Goal: Transaction & Acquisition: Purchase product/service

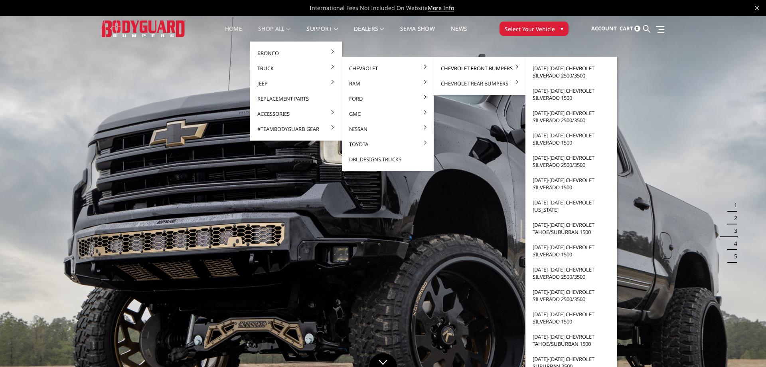
click at [574, 71] on link "2024-2025 Chevrolet Silverado 2500/3500" at bounding box center [571, 72] width 85 height 22
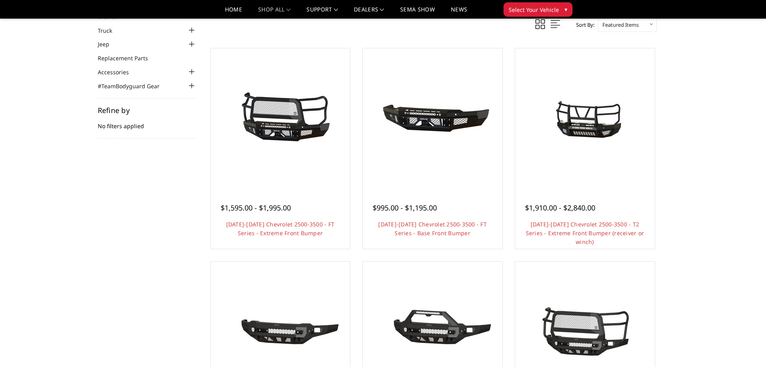
scroll to position [49, 0]
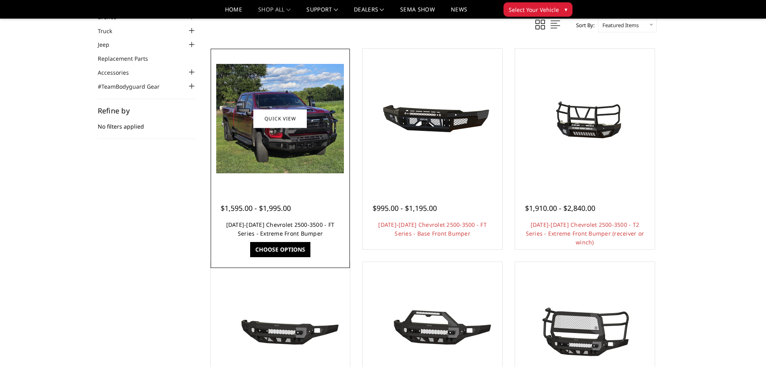
click at [277, 225] on link "2024-2025 Chevrolet 2500-3500 - FT Series - Extreme Front Bumper" at bounding box center [280, 229] width 109 height 16
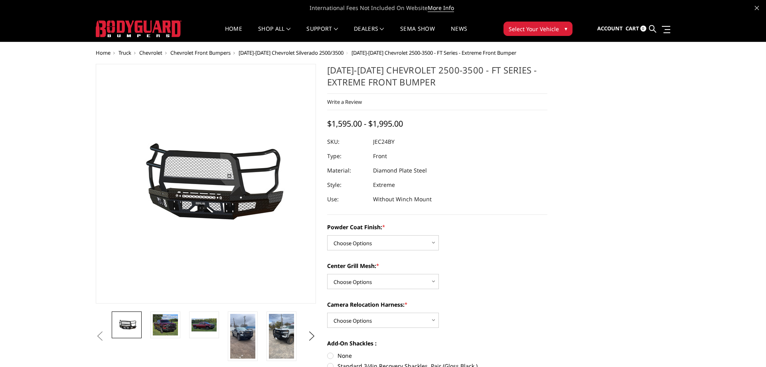
select select "3278"
click option "Gloss Black Powder Coat" at bounding box center [0, 0] width 0 height 0
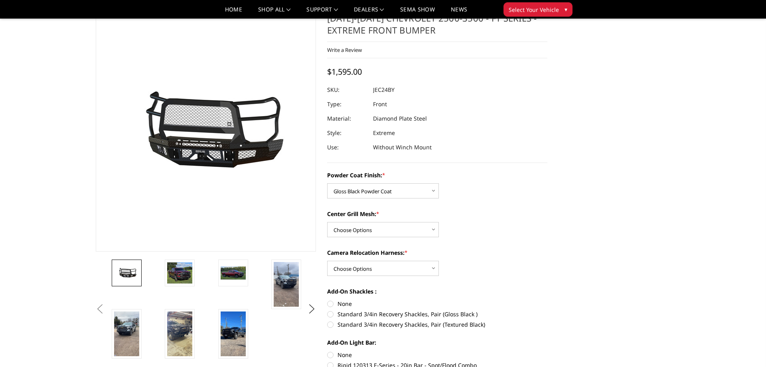
scroll to position [31, 0]
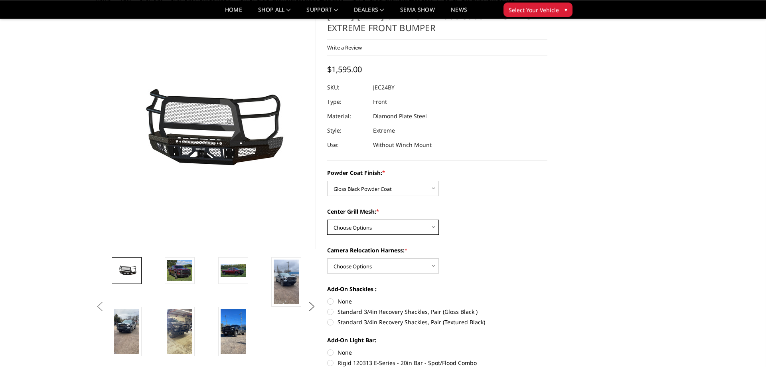
click at [327, 219] on select "Choose Options WITH Expanded Metal in Center Grill WITHOUT Expanded Metal in Ce…" at bounding box center [383, 226] width 112 height 15
select select "3280"
click option "WITH Expanded Metal in Center Grill" at bounding box center [0, 0] width 0 height 0
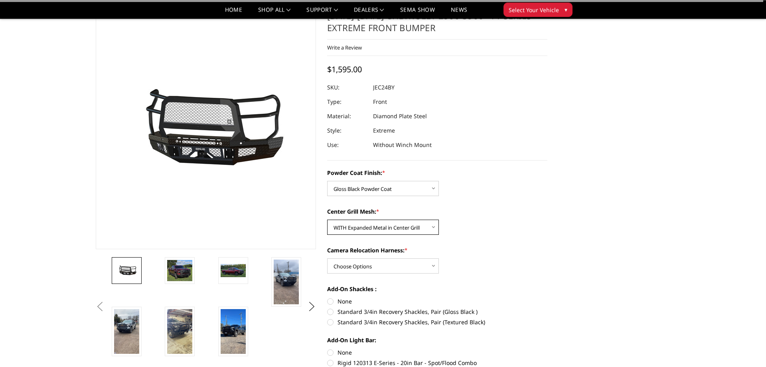
scroll to position [72, 0]
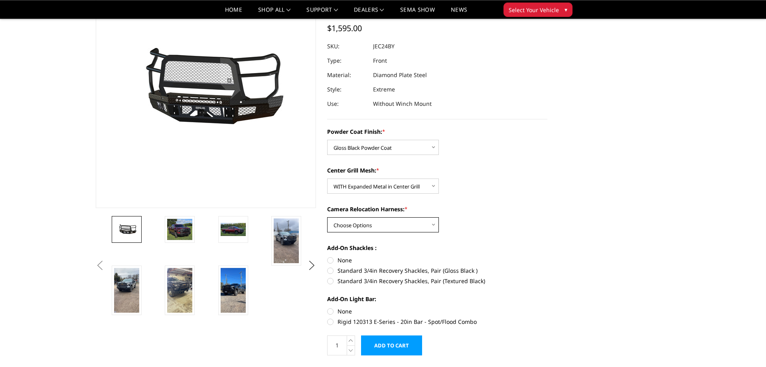
click at [327, 217] on select "Choose Options WITH Camera Relocation Harness WITHOUT Camera Relocation Harness" at bounding box center [383, 224] width 112 height 15
select select "3283"
click option "WITHOUT Camera Relocation Harness" at bounding box center [0, 0] width 0 height 0
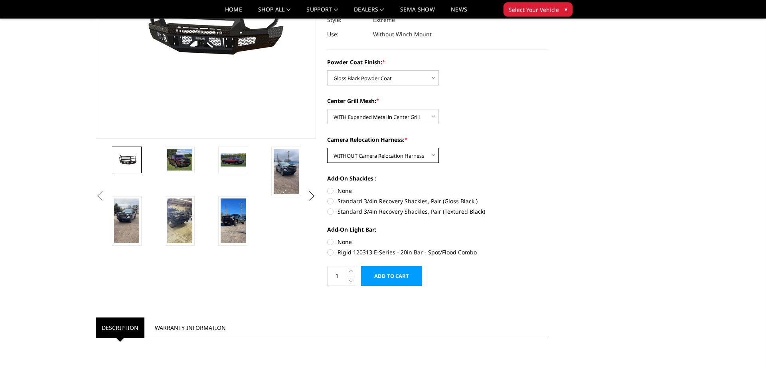
scroll to position [144, 0]
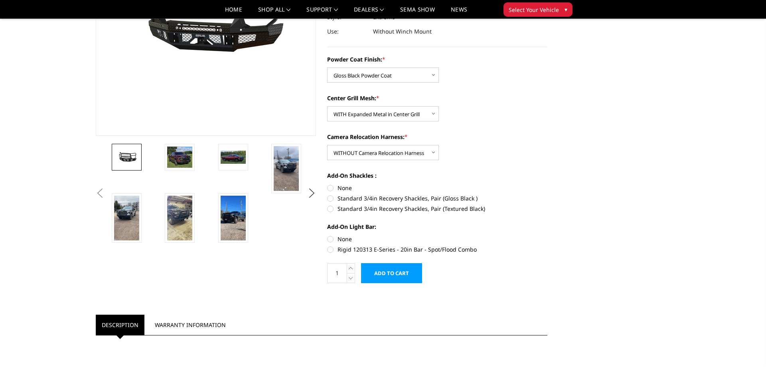
click at [330, 199] on label "Standard 3/4in Recovery Shackles, Pair (Gloss Black )" at bounding box center [437, 198] width 220 height 8
click at [547, 184] on input "Standard 3/4in Recovery Shackles, Pair (Gloss Black )" at bounding box center [547, 184] width 0 height 0
radio input "true"
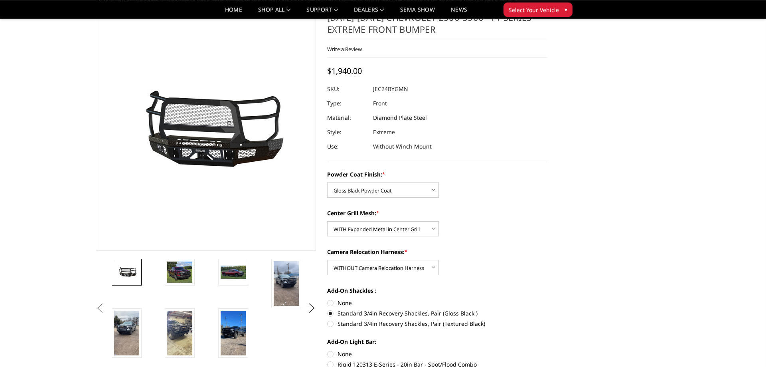
scroll to position [28, 0]
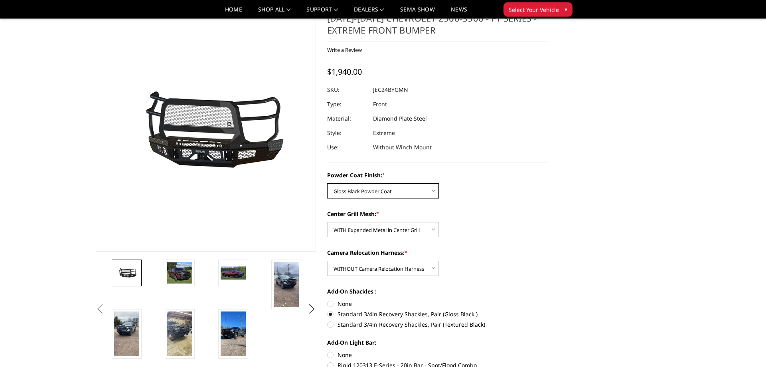
click at [327, 183] on select "Choose Options Bare Metal Gloss Black Powder Coat Textured Black Powder Coat" at bounding box center [383, 190] width 112 height 15
click option "Gloss Black Powder Coat" at bounding box center [0, 0] width 0 height 0
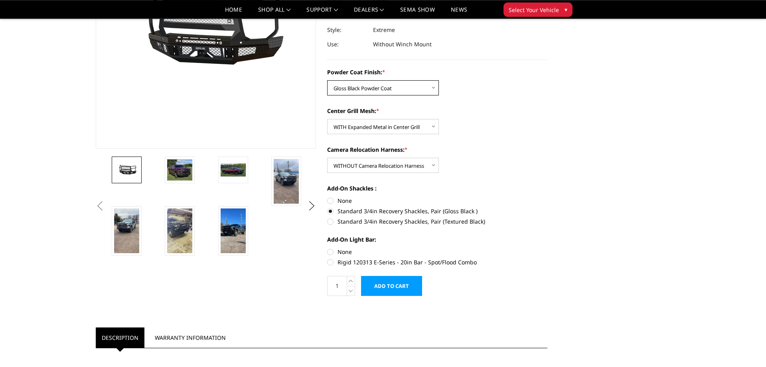
scroll to position [134, 0]
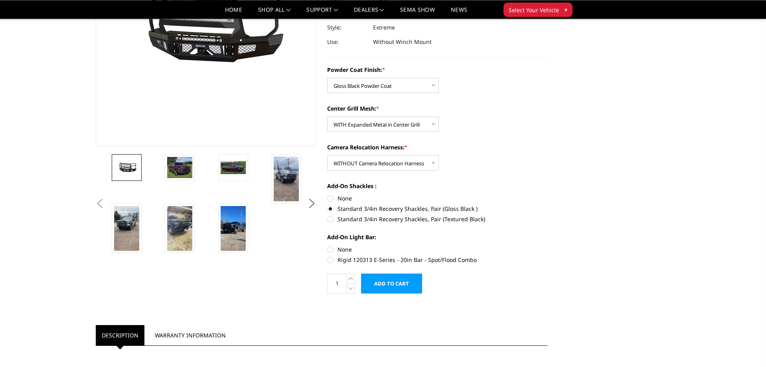
click at [403, 281] on input "Add to Cart" at bounding box center [391, 283] width 61 height 20
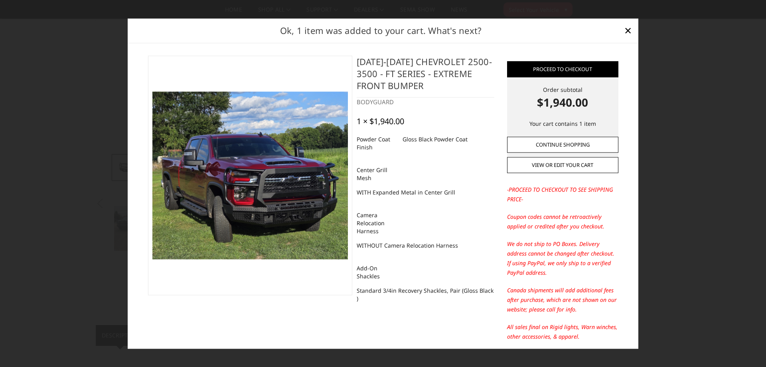
click at [585, 142] on link "Continue Shopping" at bounding box center [562, 144] width 111 height 16
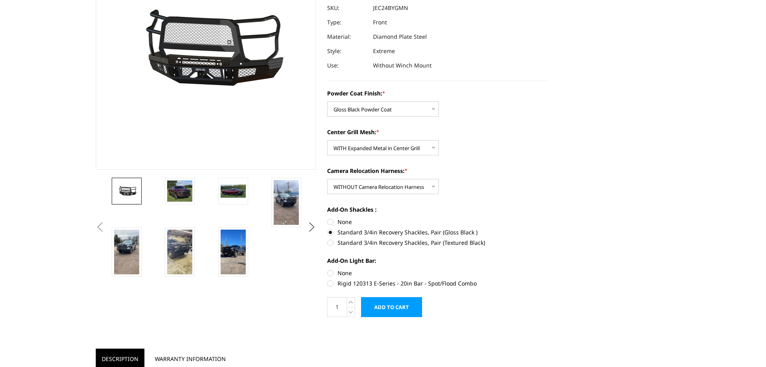
scroll to position [0, 0]
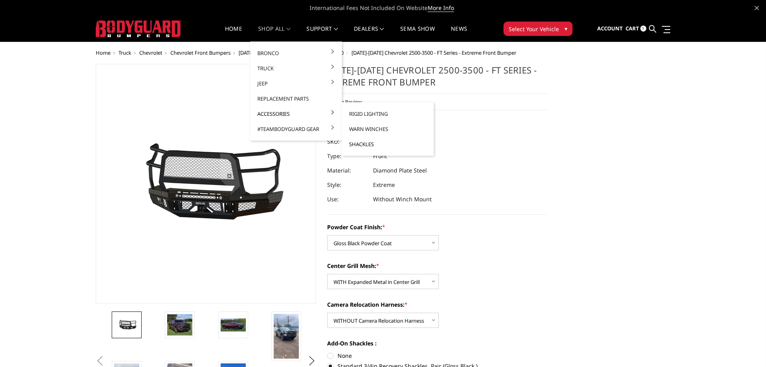
click at [373, 144] on link "Shackles" at bounding box center [387, 143] width 85 height 15
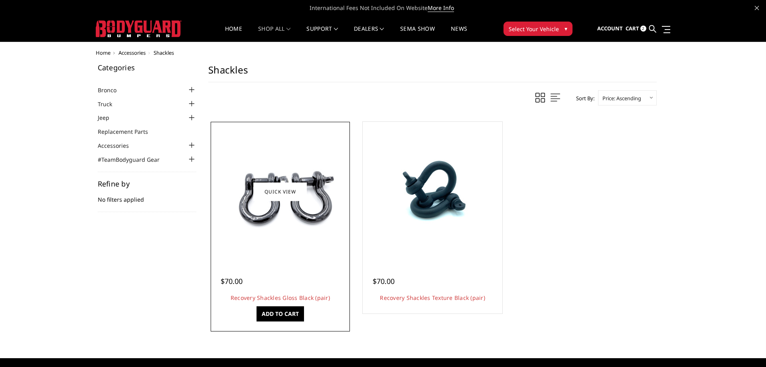
click at [277, 320] on link "Add to Cart" at bounding box center [280, 313] width 47 height 15
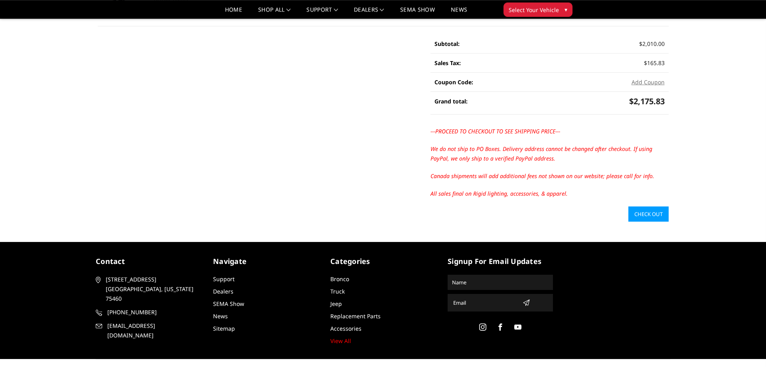
scroll to position [207, 0]
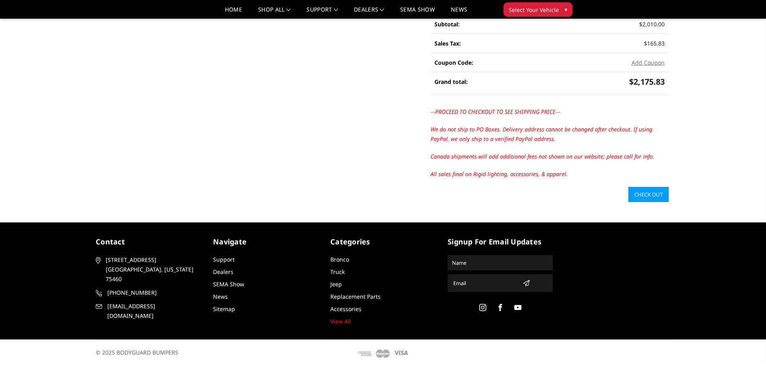
click at [645, 193] on link "Check out" at bounding box center [648, 194] width 40 height 15
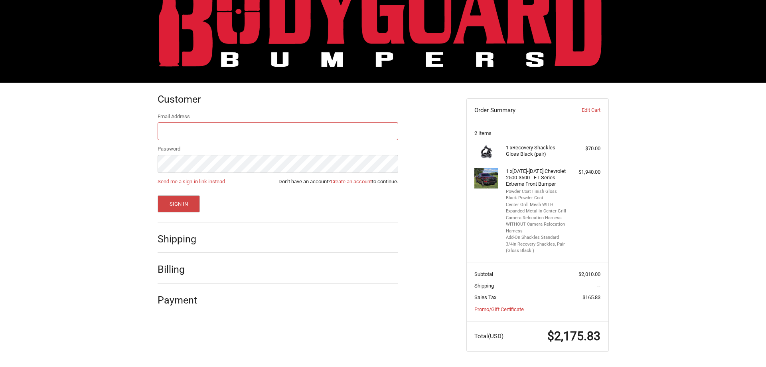
scroll to position [38, 0]
click at [338, 184] on link "Create an account" at bounding box center [351, 181] width 41 height 6
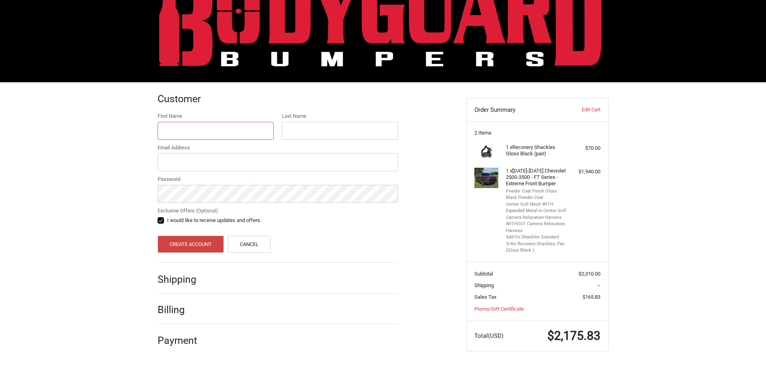
click at [220, 126] on input "First Name" at bounding box center [216, 131] width 117 height 18
type input "[PERSON_NAME]"
type input "[EMAIL_ADDRESS][DOMAIN_NAME]"
click at [417, 235] on ol "Customer First Name Brad Last Name Snider Email Address bradsnider@sscfpd.org P…" at bounding box center [294, 217] width 272 height 271
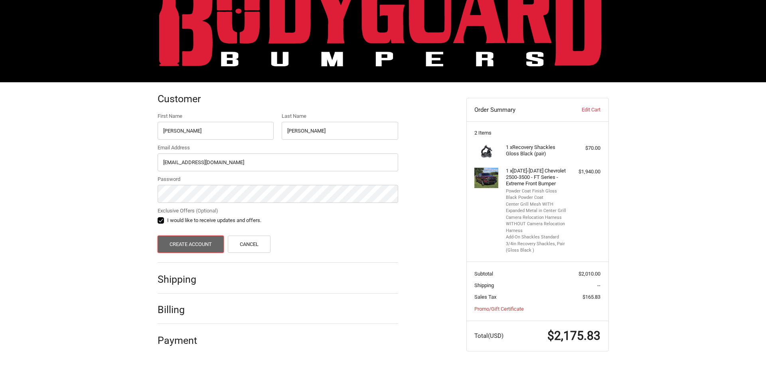
click at [184, 236] on button "Create Account" at bounding box center [191, 243] width 67 height 17
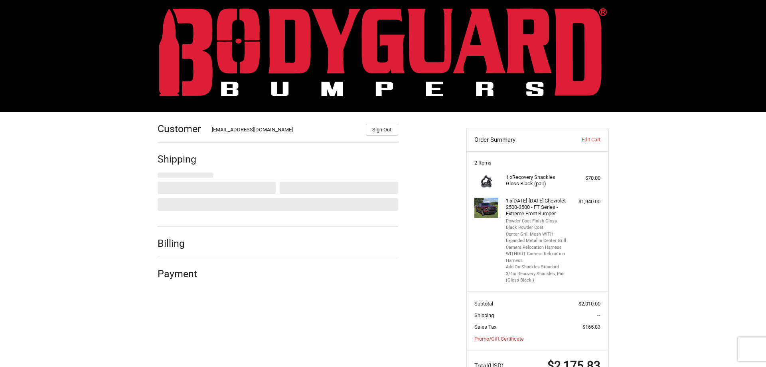
select select "US"
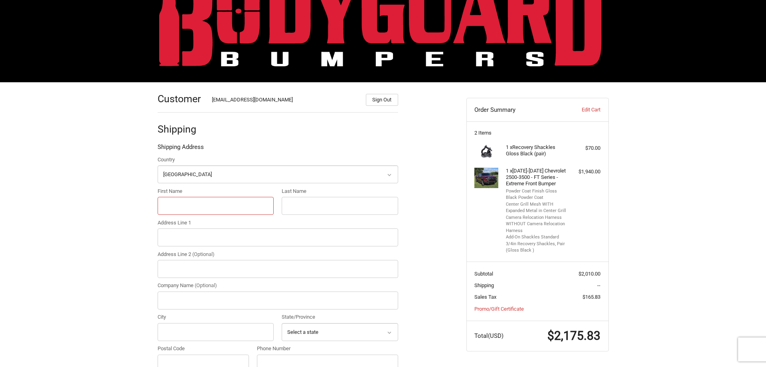
click at [214, 212] on input "First Name" at bounding box center [216, 206] width 117 height 18
type input "[PERSON_NAME]"
type input "[STREET_ADDRESS]"
type input "Southern Stone County Fire"
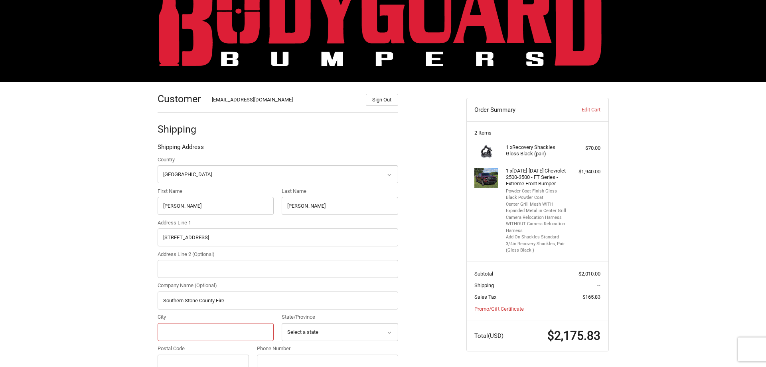
type input "Branson West"
select select "MO"
type input "65737"
type input "[PHONE_NUMBER]"
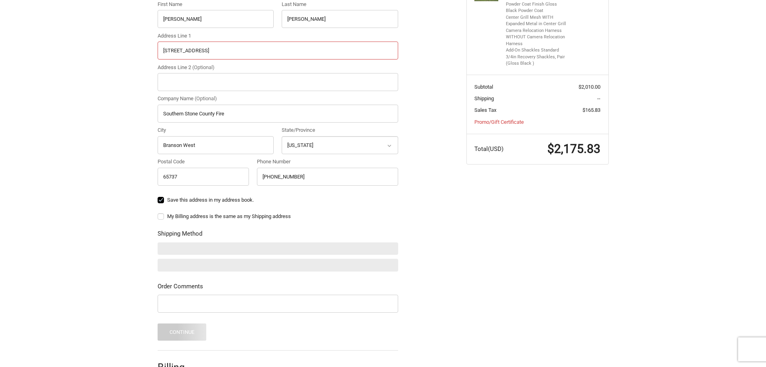
scroll to position [225, 0]
click at [160, 213] on label "My Billing address is the same as my Shipping address" at bounding box center [278, 215] width 241 height 6
click at [158, 211] on input "My Billing address is the same as my Shipping address" at bounding box center [158, 211] width 0 height 0
checkbox input "true"
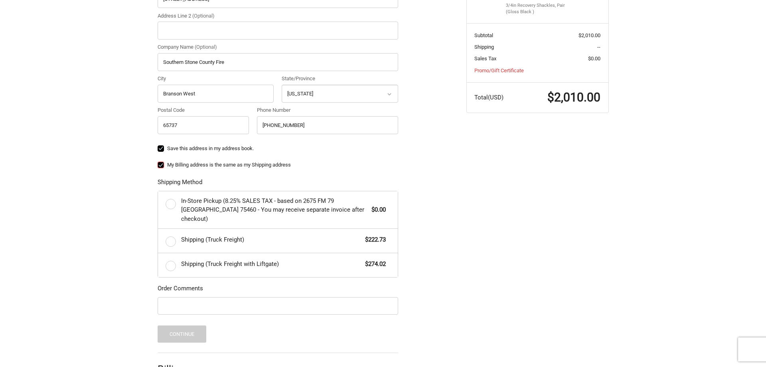
scroll to position [283, 0]
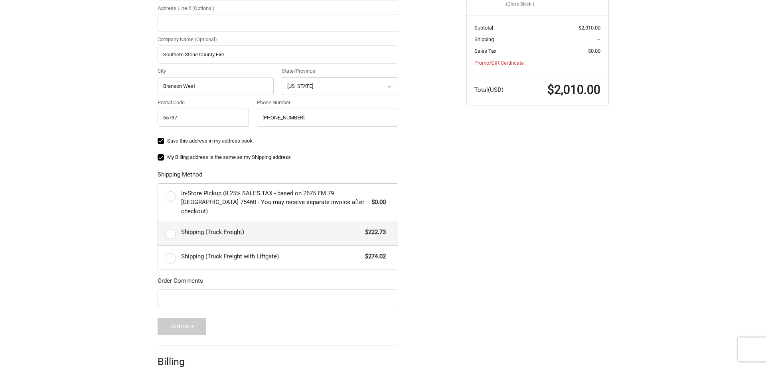
click at [170, 225] on label "Shipping (Truck Freight) $222.73" at bounding box center [278, 233] width 240 height 24
click at [158, 221] on input "Shipping (Truck Freight) $222.73" at bounding box center [158, 221] width 0 height 0
radio input "true"
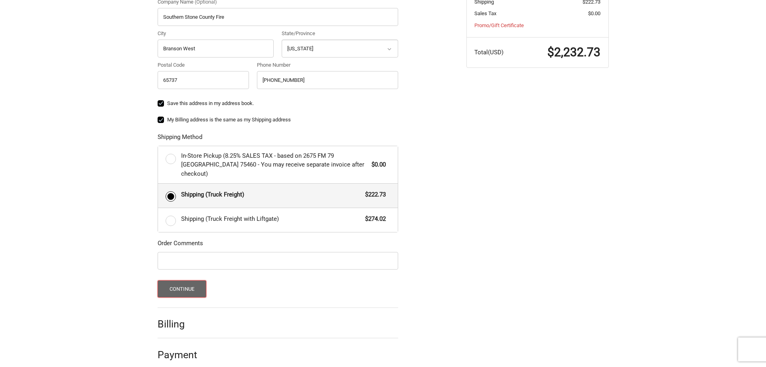
click at [191, 280] on button "Continue" at bounding box center [182, 288] width 49 height 17
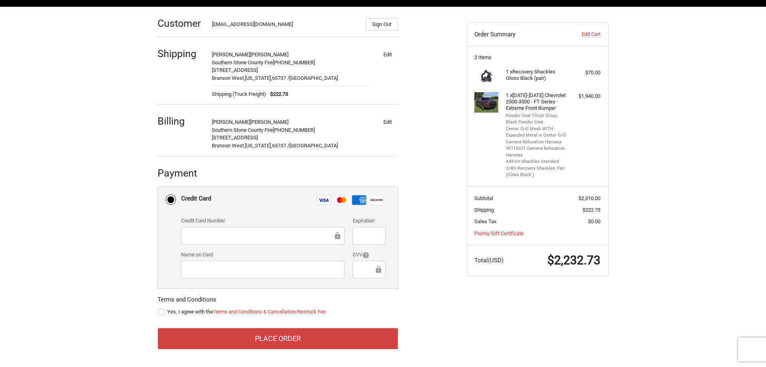
scroll to position [0, 0]
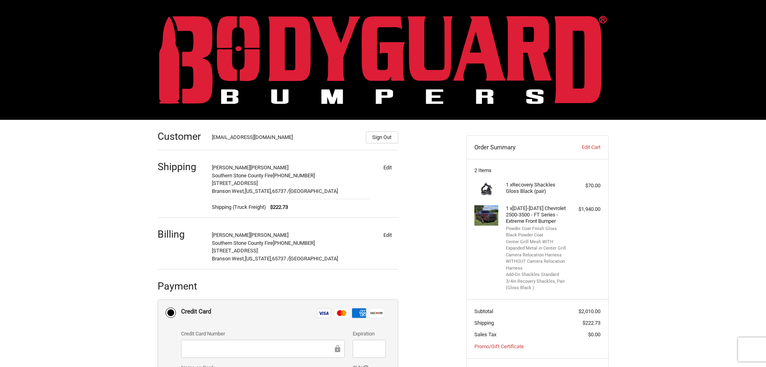
click at [303, 146] on div "Customer bradsnider@sscfpd.org Sign Out" at bounding box center [278, 136] width 241 height 27
click at [332, 68] on img at bounding box center [383, 60] width 448 height 88
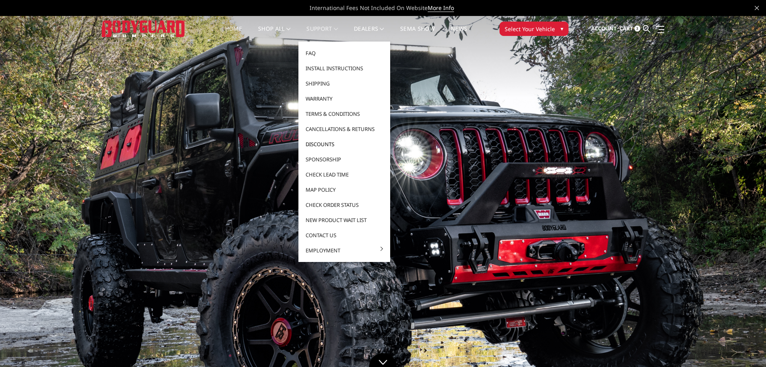
click at [330, 143] on link "Discounts" at bounding box center [344, 143] width 85 height 15
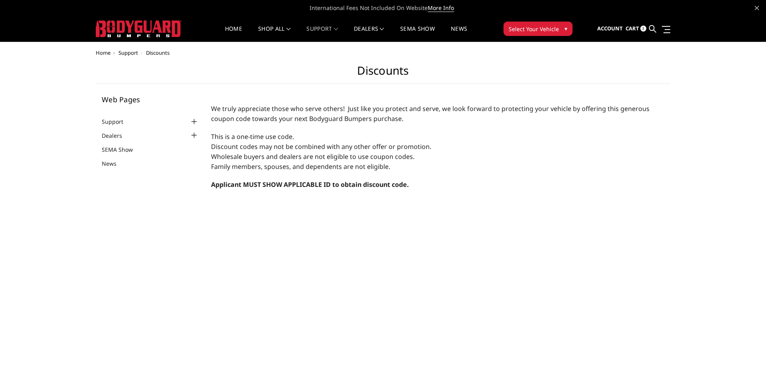
click at [628, 27] on span "Cart" at bounding box center [633, 28] width 14 height 7
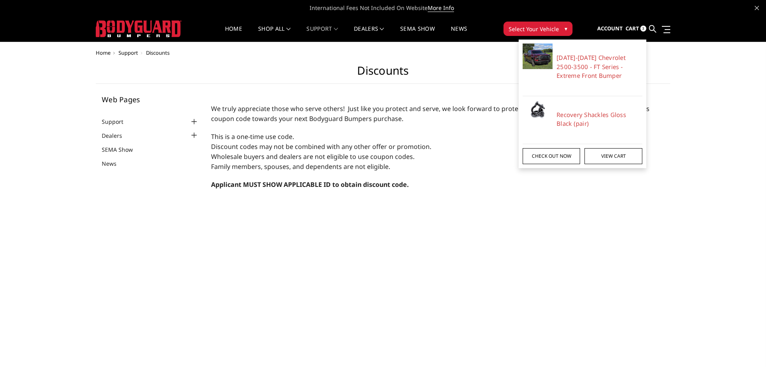
click at [561, 154] on link "Check out now" at bounding box center [551, 156] width 57 height 16
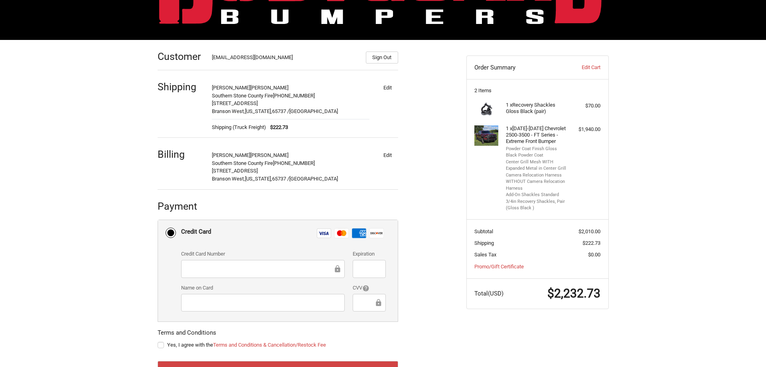
scroll to position [81, 0]
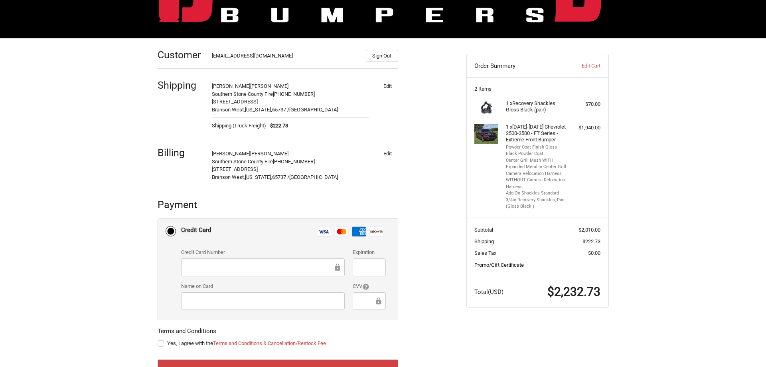
click at [510, 263] on link "Promo/Gift Certificate" at bounding box center [498, 265] width 49 height 6
paste input "fir-6a7e306a7"
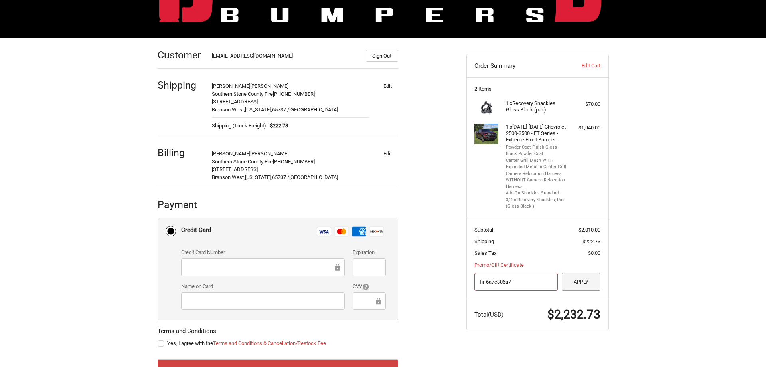
type input "fir-6a7e306a7"
click at [579, 284] on button "Apply" at bounding box center [581, 282] width 39 height 18
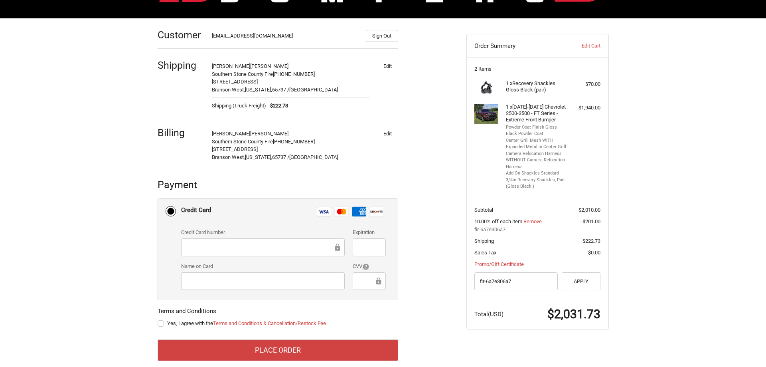
scroll to position [113, 0]
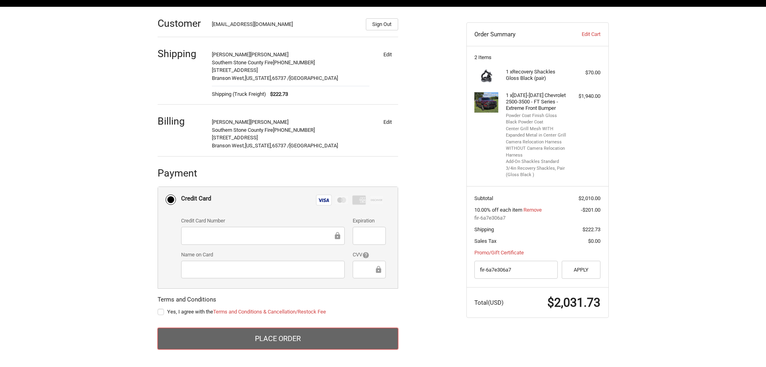
drag, startPoint x: 339, startPoint y: 342, endPoint x: 344, endPoint y: 332, distance: 12.0
click at [342, 334] on button "Place Order" at bounding box center [278, 339] width 241 height 22
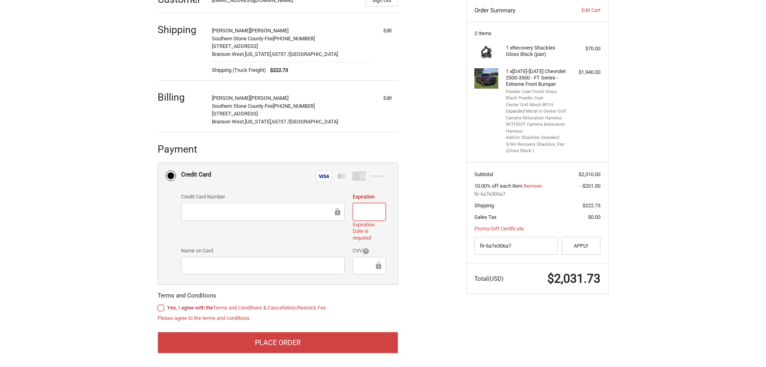
scroll to position [141, 0]
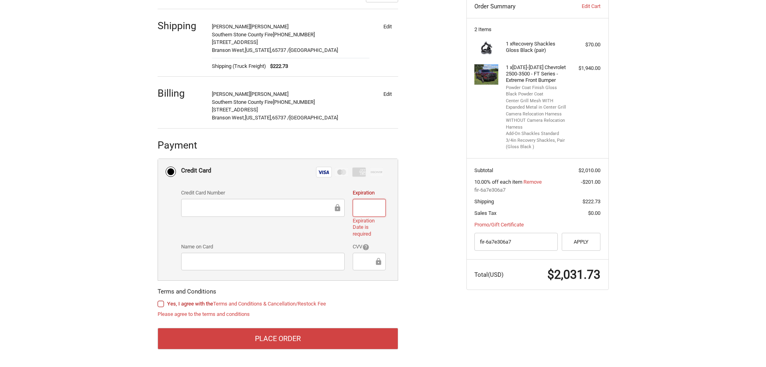
click at [162, 302] on label "Yes, I agree with the Terms and Conditions & Cancellation/Restock Fee" at bounding box center [278, 303] width 241 height 6
click at [158, 300] on input "Yes, I agree with the Terms and Conditions & Cancellation/Restock Fee" at bounding box center [158, 300] width 0 height 0
checkbox input "true"
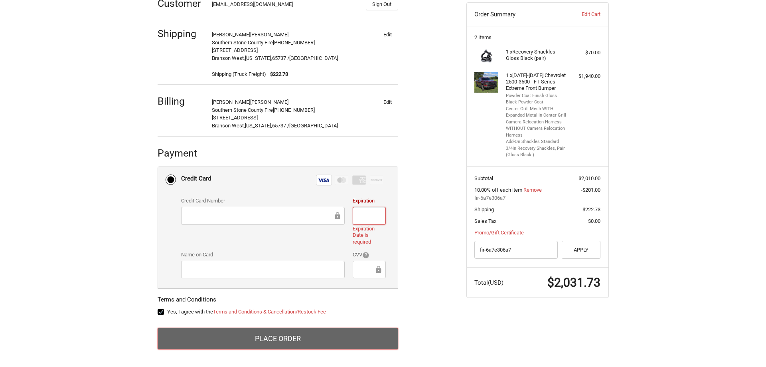
click at [263, 342] on button "Place Order" at bounding box center [278, 339] width 241 height 22
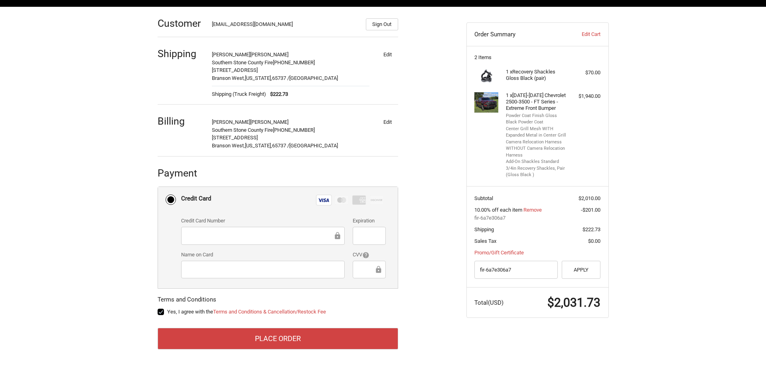
scroll to position [113, 0]
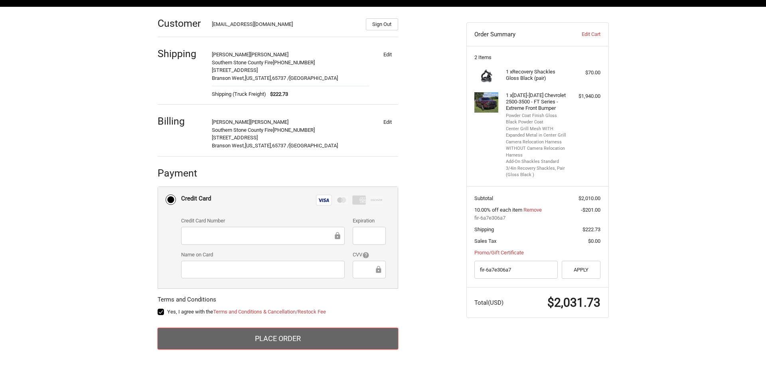
click at [339, 336] on button "Place Order" at bounding box center [278, 339] width 241 height 22
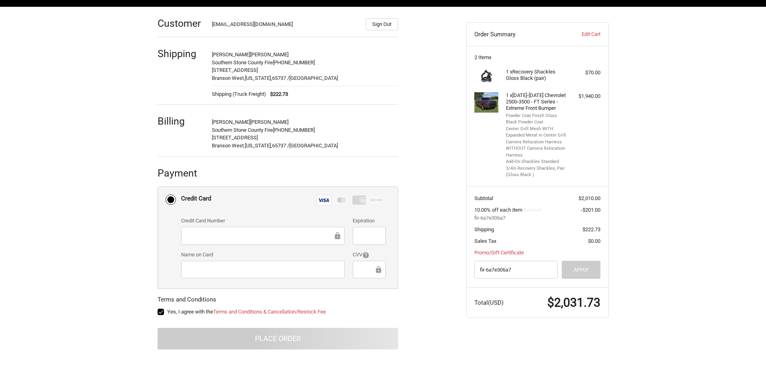
scroll to position [0, 0]
